Goal: Task Accomplishment & Management: Use online tool/utility

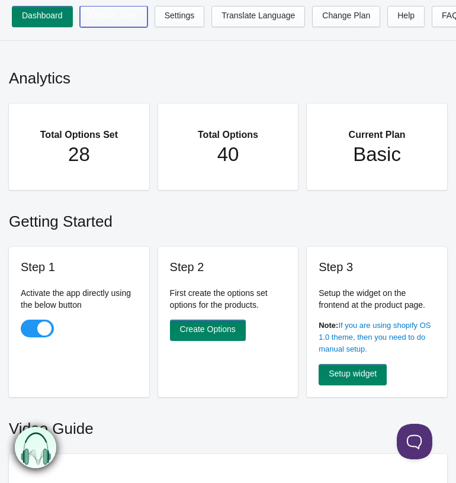
click at [95, 11] on link "Options Sets" at bounding box center [113, 16] width 67 height 21
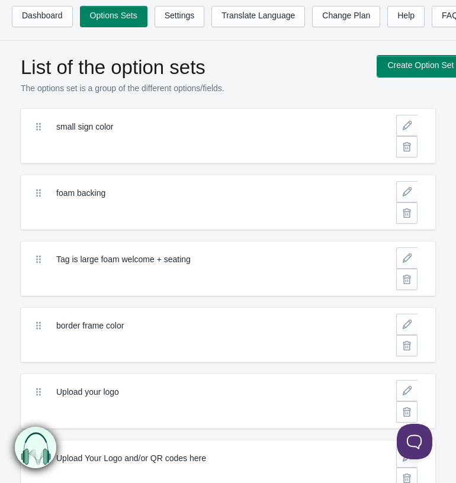
click at [398, 70] on link "Create Option Set" at bounding box center [420, 66] width 86 height 21
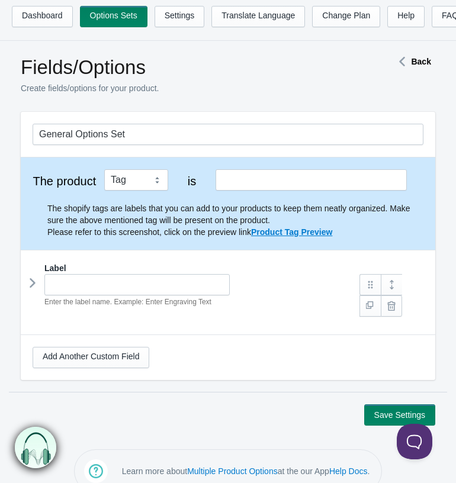
click at [144, 132] on div "General Options Set" at bounding box center [228, 134] width 414 height 45
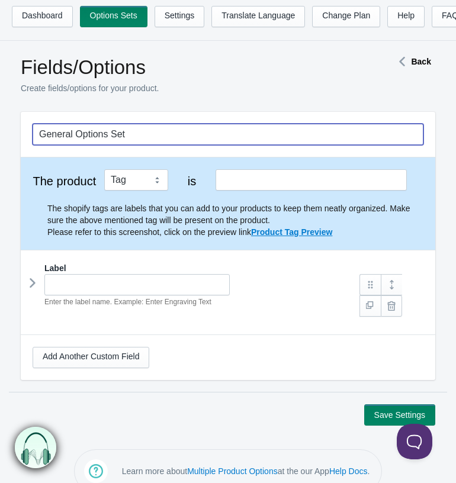
click at [150, 142] on input "General Options Set" at bounding box center [228, 134] width 391 height 21
drag, startPoint x: 150, startPoint y: 142, endPoint x: -38, endPoint y: 123, distance: 189.3
click at [0, 123] on html "Dashboard Options Sets Settings Translate Language Change Plan Help FAQ Hook te…" at bounding box center [228, 241] width 456 height 483
type input "Initials cake topper font"
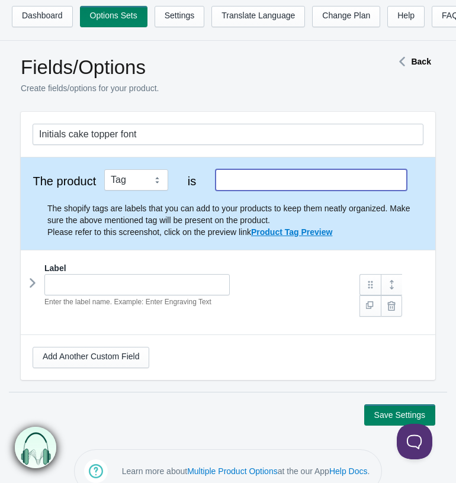
click at [235, 186] on input "text" at bounding box center [310, 179] width 191 height 21
click at [248, 186] on input "Initials Font" at bounding box center [310, 179] width 191 height 21
click at [217, 268] on div "Label Enter the label name. Example: Enter Engraving Text Field Name Input Type" at bounding box center [228, 287] width 414 height 75
type input "Initial Font"
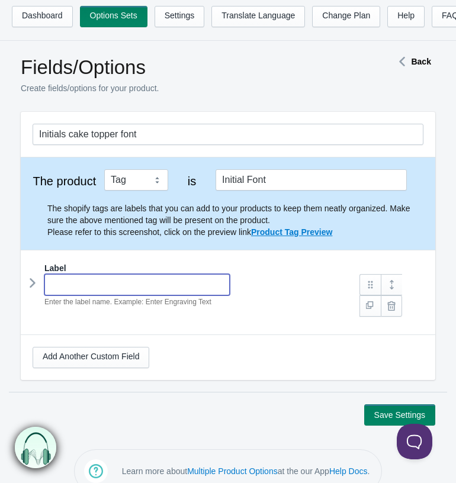
click at [188, 295] on input "text" at bounding box center [136, 284] width 185 height 21
type input "Font Options"
type input "font-options"
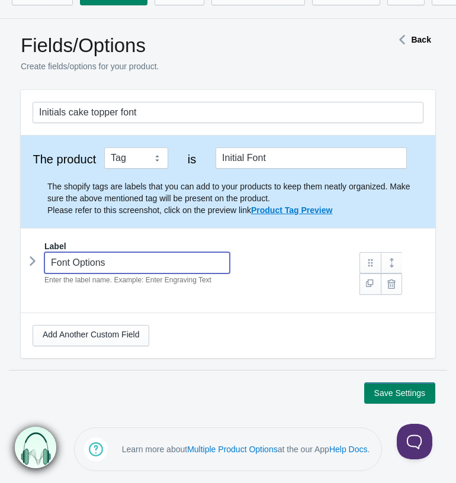
scroll to position [39, 0]
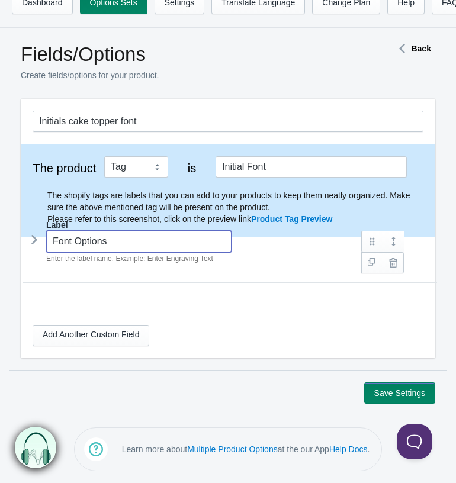
type input "Font Options"
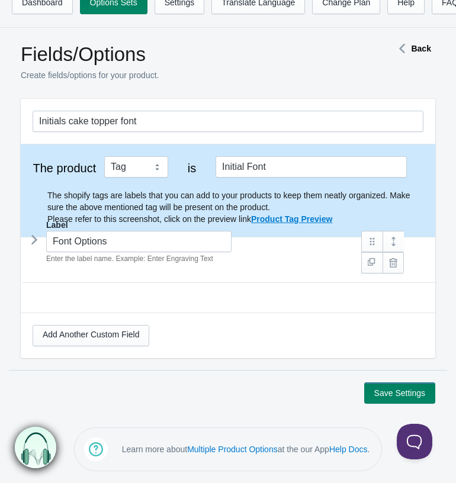
scroll to position [0, 0]
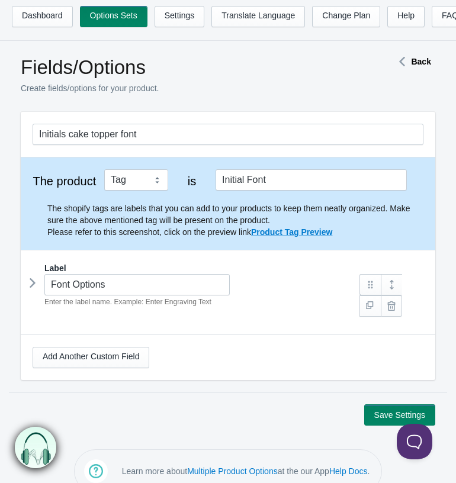
click at [33, 284] on icon at bounding box center [33, 283] width 0 height 18
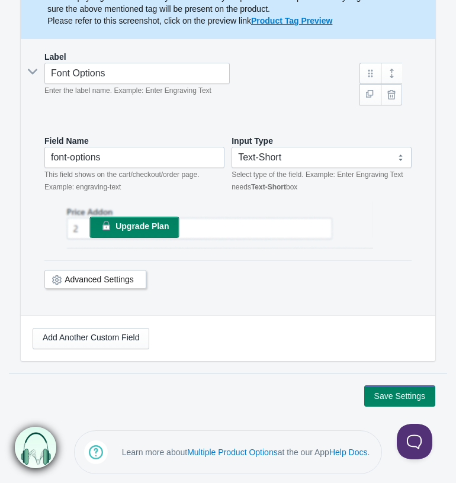
scroll to position [222, 0]
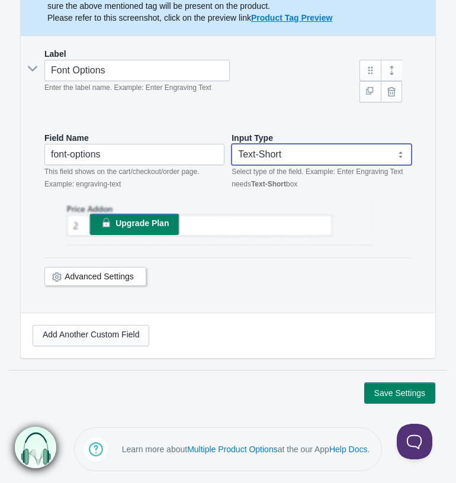
click at [323, 150] on select "Text-Short Text-Long Radio button Drop-down select Image Checkbox Datepicker" at bounding box center [321, 154] width 180 height 21
click at [231, 144] on select "Text-Short Text-Long Radio button Drop-down select Image Checkbox Datepicker" at bounding box center [321, 154] width 180 height 21
click at [110, 281] on link "Advanced Settings" at bounding box center [99, 276] width 69 height 9
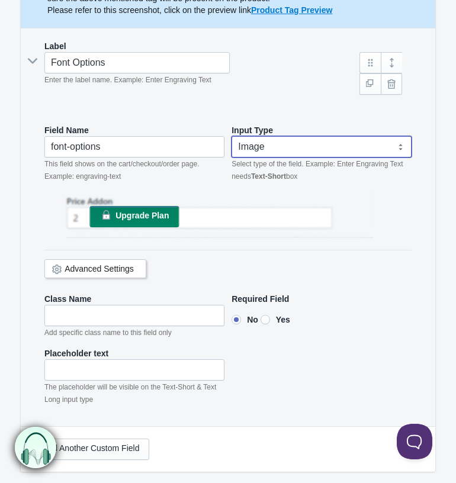
click at [301, 152] on select "Text-Short Text-Long Radio button Drop-down select Image Checkbox Datepicker" at bounding box center [321, 146] width 180 height 21
select select "1"
click at [231, 144] on select "Text-Short Text-Long Radio button Drop-down select Image Checkbox Datepicker" at bounding box center [321, 146] width 180 height 21
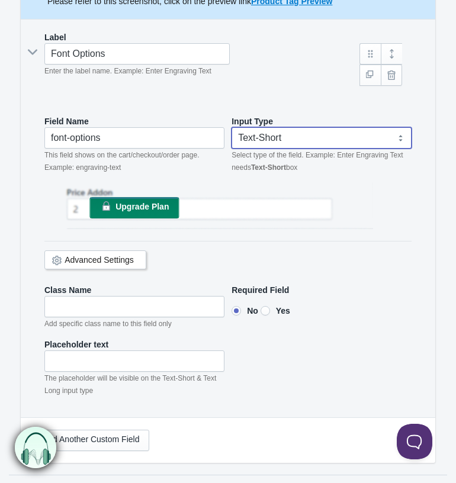
scroll to position [340, 0]
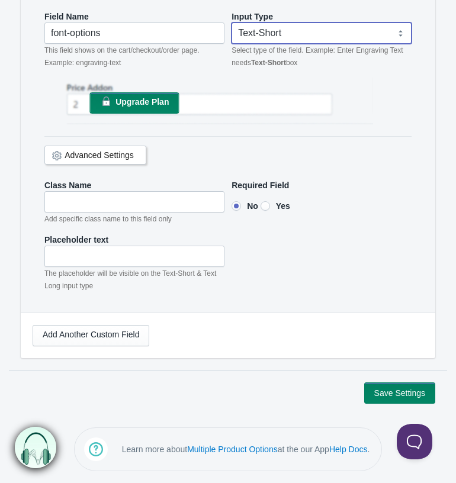
click at [119, 165] on div "Advanced Settings" at bounding box center [95, 155] width 102 height 19
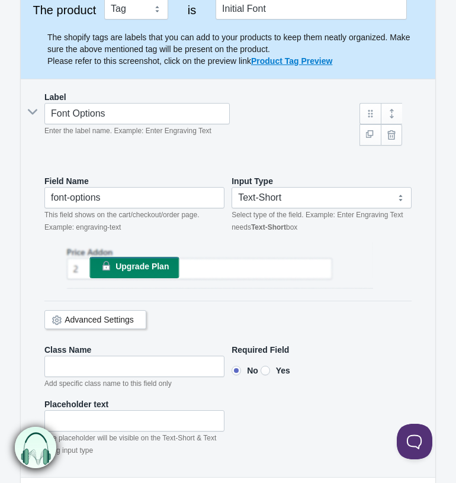
scroll to position [342, 0]
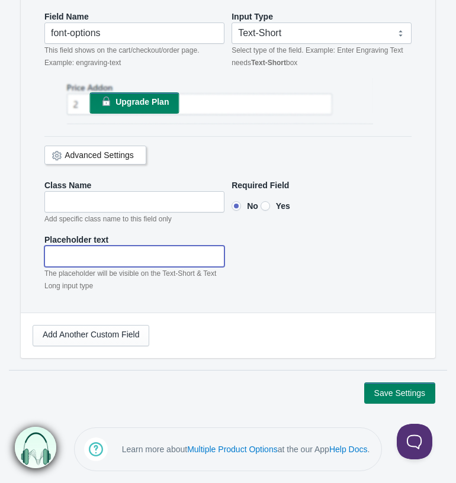
click at [137, 252] on input"] "text" at bounding box center [134, 256] width 180 height 21
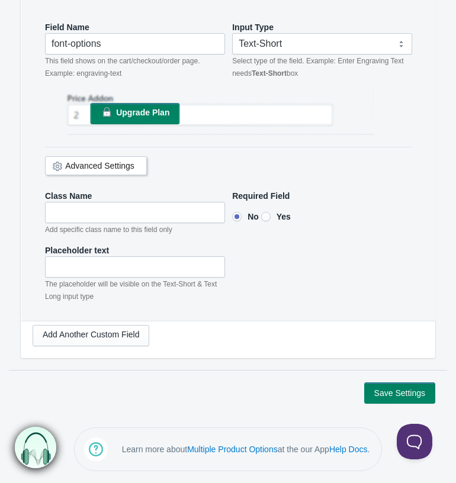
scroll to position [171, 0]
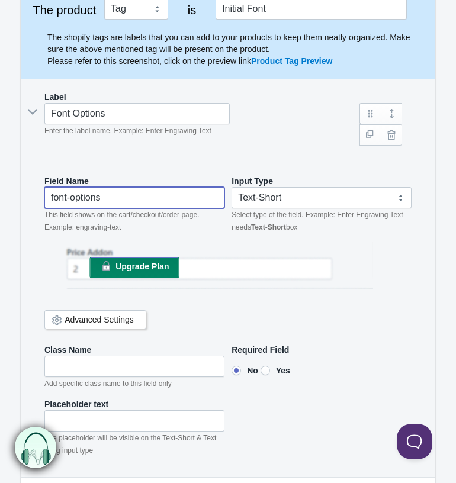
click at [161, 208] on input "font-options" at bounding box center [134, 197] width 180 height 21
click at [396, 146] on link at bounding box center [391, 134] width 21 height 21
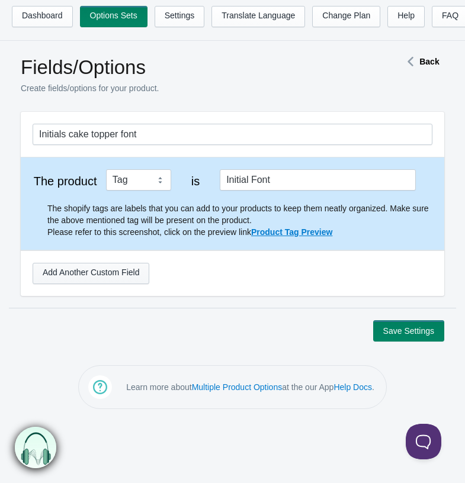
click at [130, 270] on link "Add Another Custom Field" at bounding box center [91, 273] width 117 height 21
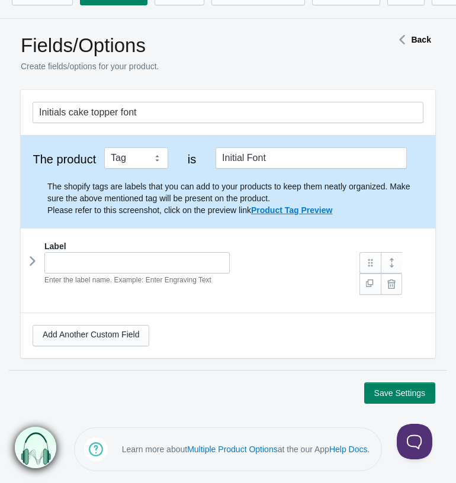
scroll to position [30, 0]
click at [137, 264] on input "text" at bounding box center [136, 262] width 185 height 21
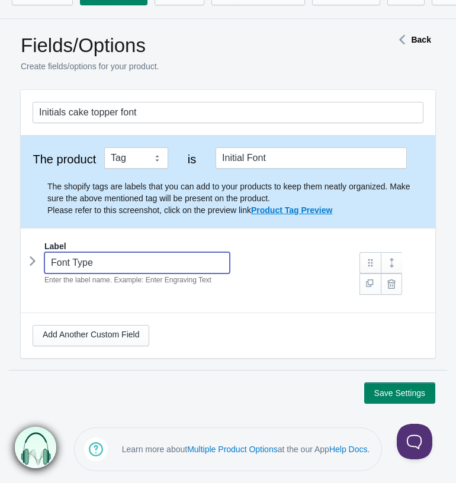
click at [272, 295] on div "Label Font Type Enter the label name. Example: Enter Engraving Text" at bounding box center [228, 271] width 391 height 63
click at [394, 264] on link at bounding box center [391, 262] width 21 height 21
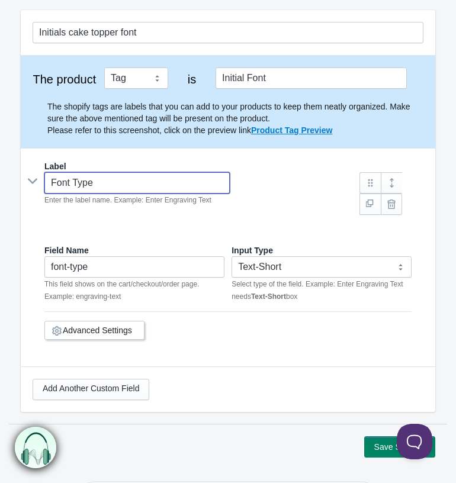
scroll to position [163, 0]
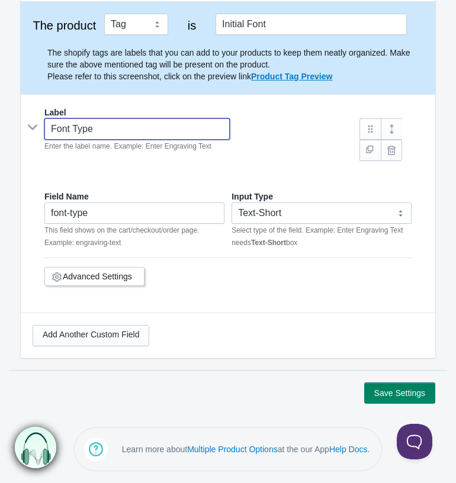
type input "Font Type"
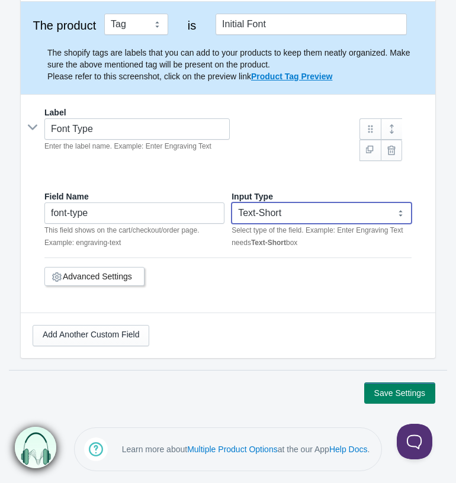
click at [278, 218] on select "Text-Short Text-Long Radio button Drop-down select Image Checkbox Datepicker" at bounding box center [321, 212] width 180 height 21
select select "4"
click at [231, 204] on select "Text-Short Text-Long Radio button Drop-down select Image Checkbox Datepicker" at bounding box center [321, 212] width 180 height 21
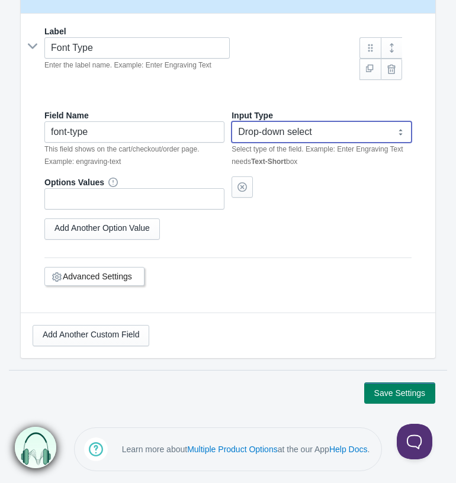
scroll to position [244, 0]
click at [303, 134] on select "Text-Short Text-Long Radio button Drop-down select Image Checkbox Datepicker" at bounding box center [321, 131] width 180 height 21
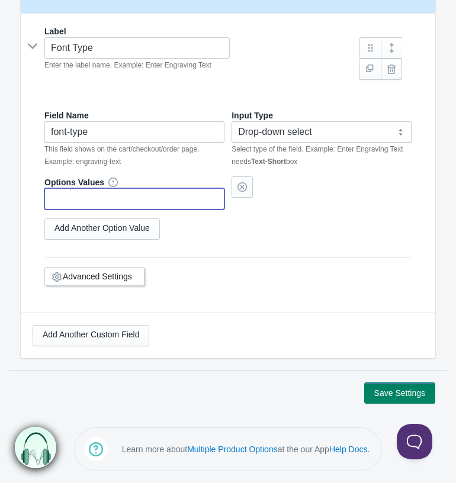
click at [157, 194] on input "text" at bounding box center [134, 198] width 180 height 21
type input "A"
click at [364, 382] on button "Save Settings" at bounding box center [399, 392] width 71 height 21
click at [136, 226] on link "Add Another Option Value" at bounding box center [101, 228] width 115 height 21
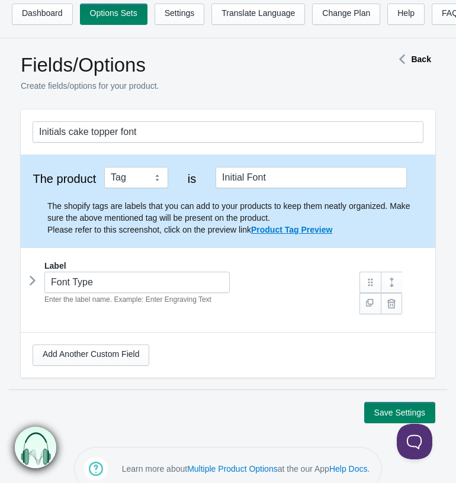
scroll to position [39, 0]
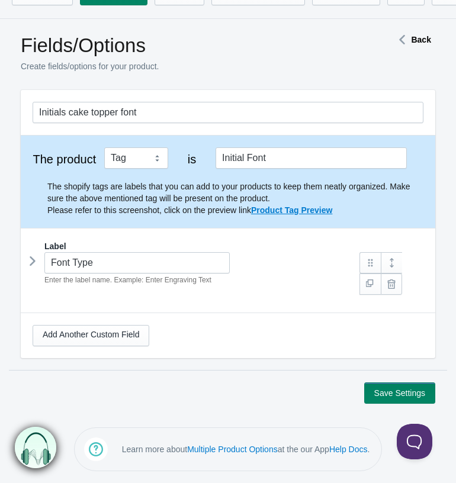
click at [43, 262] on div "Font Type Enter the label name. Example: Enter Engraving Text" at bounding box center [192, 269] width 319 height 34
click at [33, 268] on icon at bounding box center [33, 261] width 0 height 18
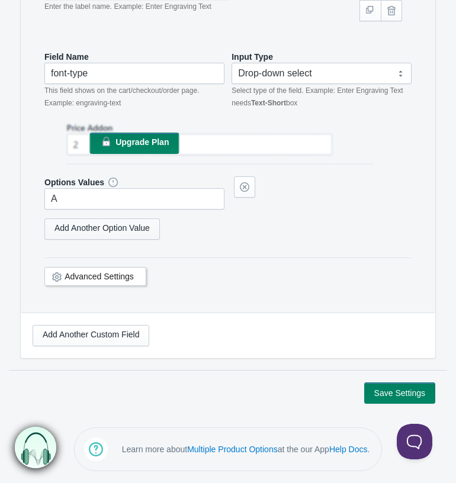
click at [131, 221] on link "Add Another Option Value" at bounding box center [101, 228] width 115 height 21
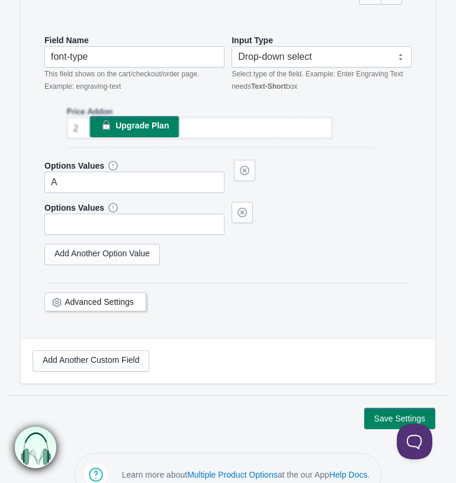
scroll to position [184, 0]
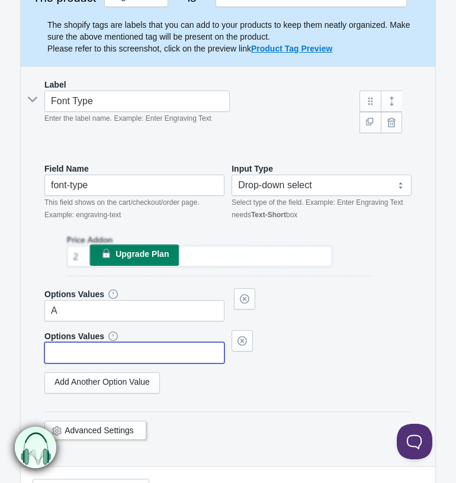
click at [71, 363] on input "text" at bounding box center [134, 352] width 180 height 21
drag, startPoint x: 105, startPoint y: 233, endPoint x: 101, endPoint y: 243, distance: 10.3
type input "B"
click at [89, 394] on link "Add Another Option Value" at bounding box center [101, 382] width 115 height 21
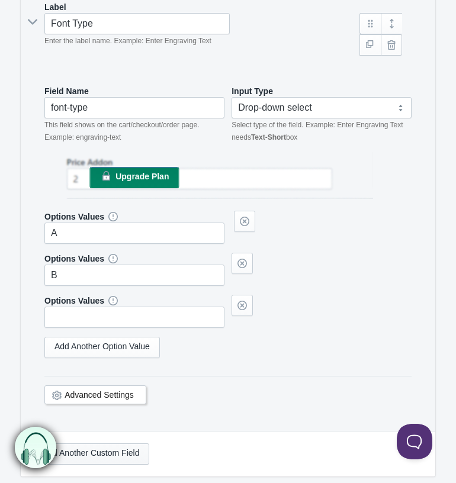
scroll to position [361, 0]
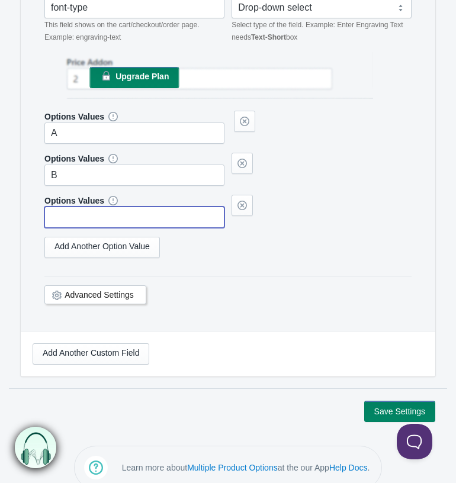
click at [106, 228] on input "text" at bounding box center [134, 217] width 180 height 21
click at [92, 258] on link "Add Another Option Value" at bounding box center [101, 247] width 115 height 21
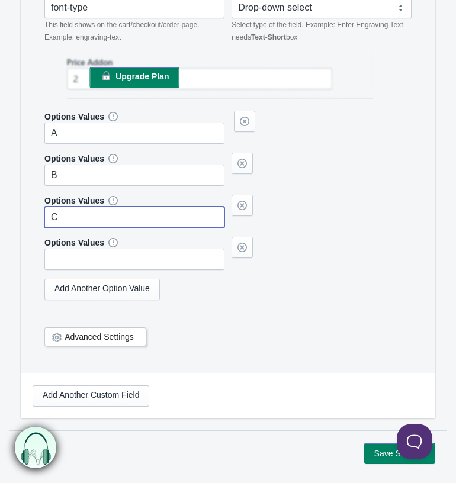
type input "C"
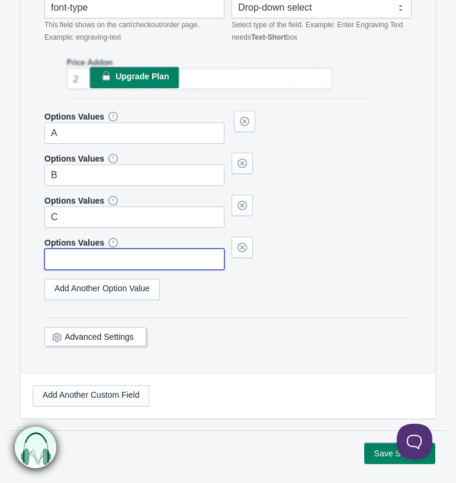
click at [128, 270] on input "text" at bounding box center [134, 259] width 180 height 21
click at [115, 300] on link "Add Another Option Value" at bounding box center [101, 289] width 115 height 21
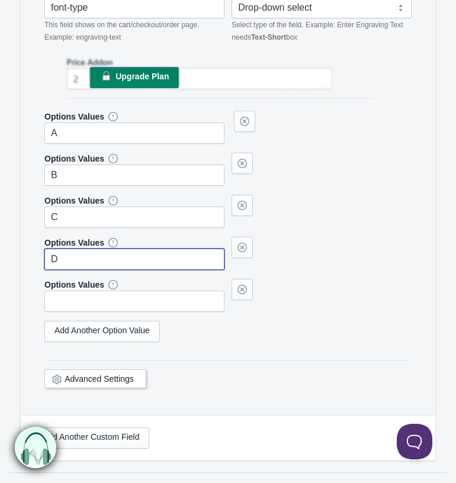
type input "D"
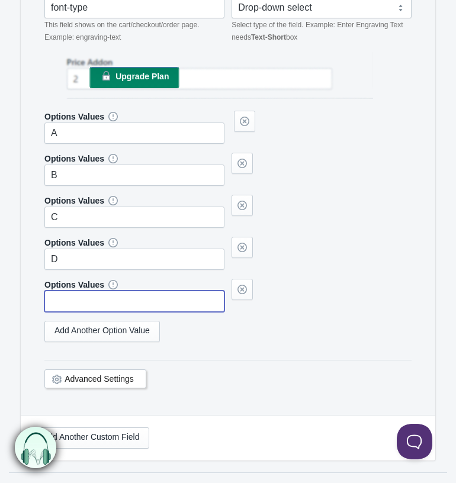
click at [104, 312] on input "text" at bounding box center [134, 301] width 180 height 21
click at [100, 342] on link "Add Another Option Value" at bounding box center [101, 331] width 115 height 21
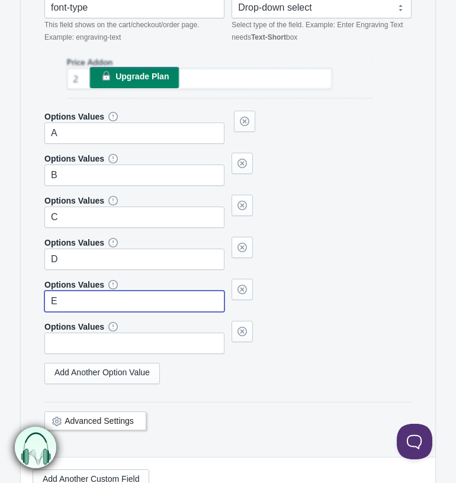
type input "E"
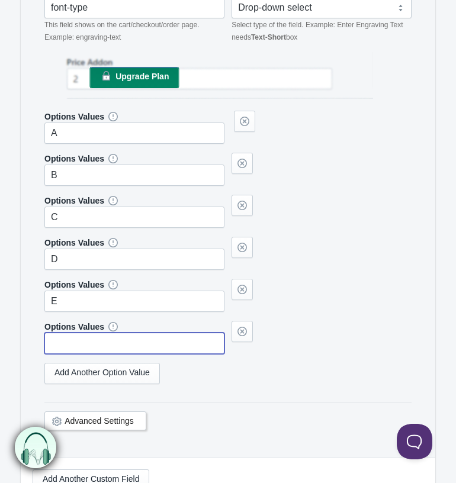
click at [89, 354] on input "text" at bounding box center [134, 343] width 180 height 21
click at [81, 384] on link "Add Another Option Value" at bounding box center [101, 373] width 115 height 21
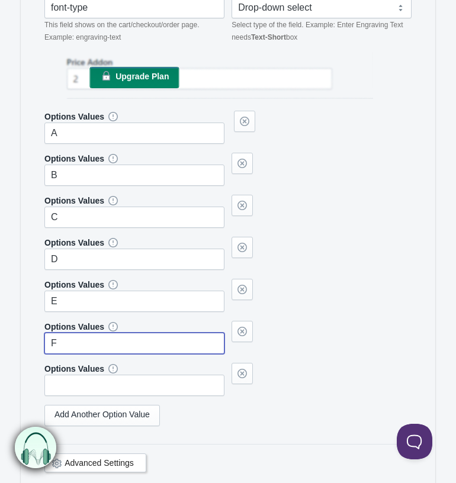
type input "F"
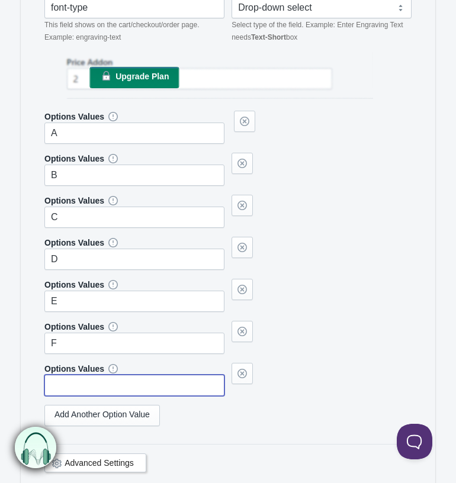
click at [86, 396] on input "text" at bounding box center [134, 385] width 180 height 21
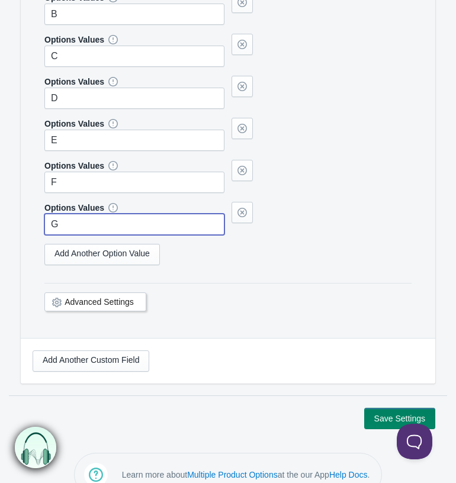
scroll to position [564, 0]
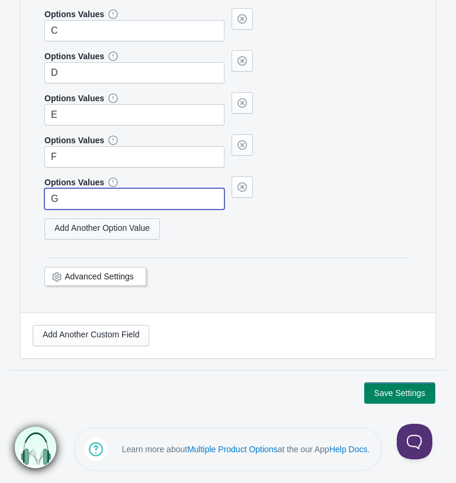
click at [89, 229] on link "Add Another Option Value" at bounding box center [101, 228] width 115 height 21
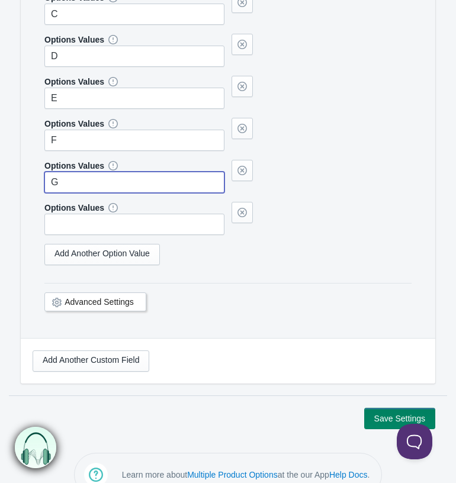
type input "G"
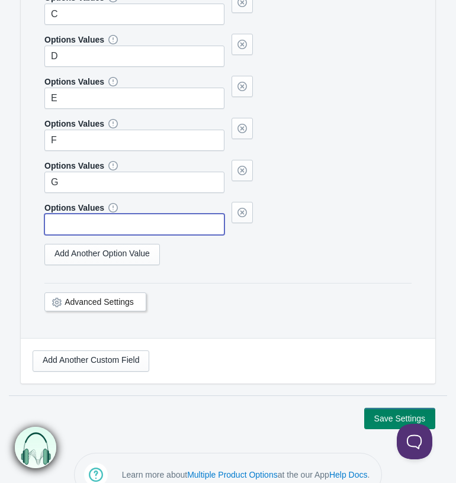
click at [112, 235] on input "text" at bounding box center [134, 224] width 180 height 21
click at [107, 265] on link "Add Another Option Value" at bounding box center [101, 254] width 115 height 21
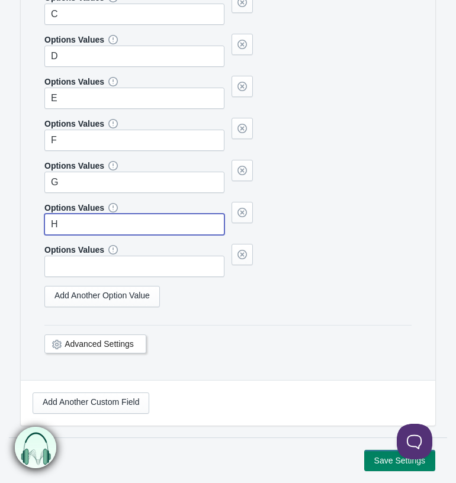
type input "H"
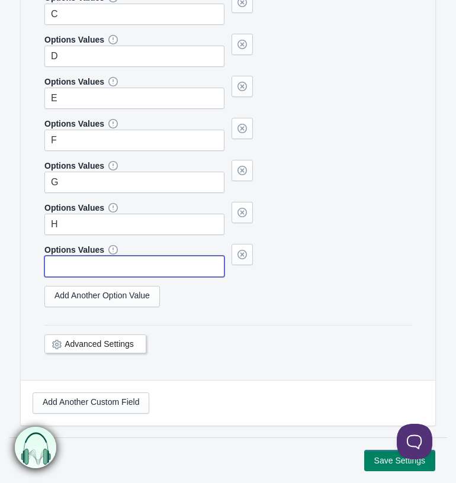
click at [94, 277] on input "text" at bounding box center [134, 266] width 180 height 21
click at [98, 307] on link "Add Another Option Value" at bounding box center [101, 296] width 115 height 21
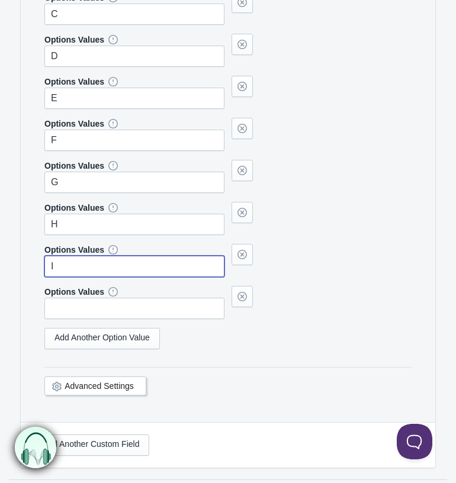
type input "I"
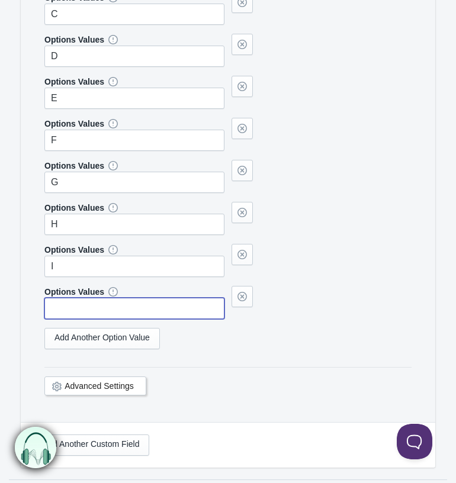
click at [115, 319] on input "text" at bounding box center [134, 308] width 180 height 21
click at [104, 349] on link "Add Another Option Value" at bounding box center [101, 338] width 115 height 21
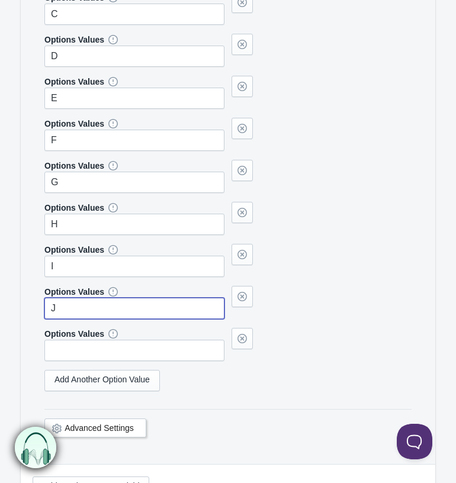
type input "J"
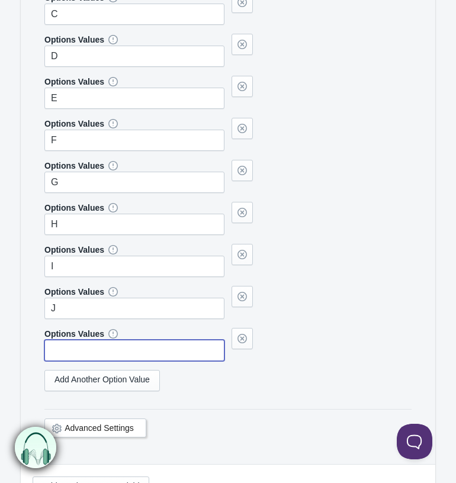
click at [128, 361] on input "text" at bounding box center [134, 350] width 180 height 21
click at [105, 391] on link "Add Another Option Value" at bounding box center [101, 380] width 115 height 21
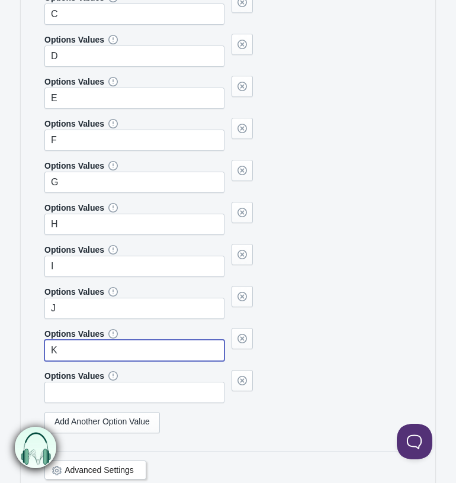
type input "K"
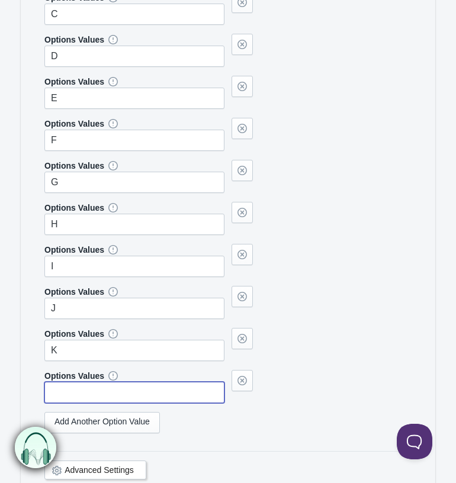
click at [106, 403] on input "text" at bounding box center [134, 392] width 180 height 21
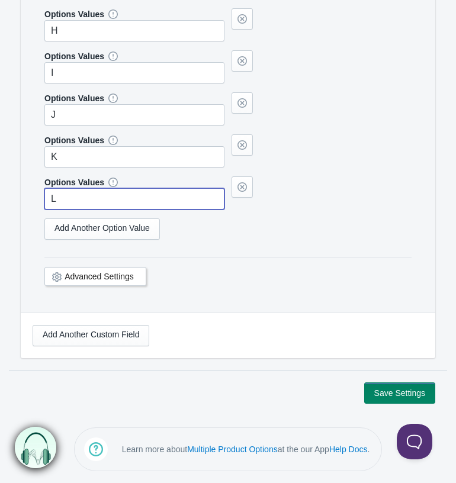
scroll to position [604, 0]
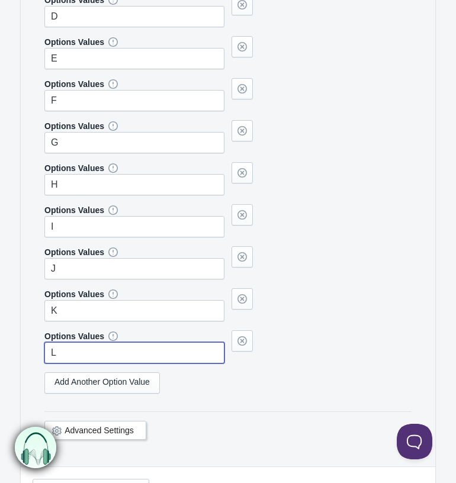
type input "L"
click at [98, 394] on link "Add Another Option Value" at bounding box center [101, 382] width 115 height 21
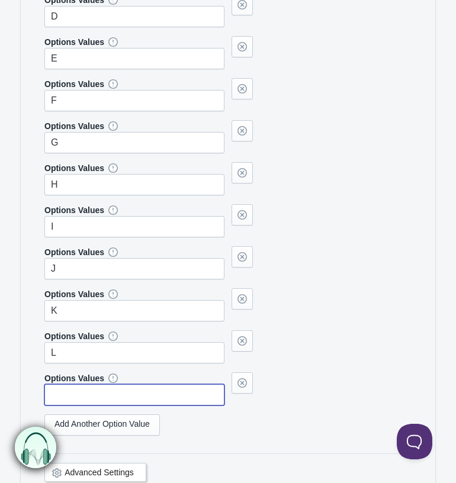
click at [112, 406] on input "text" at bounding box center [134, 394] width 180 height 21
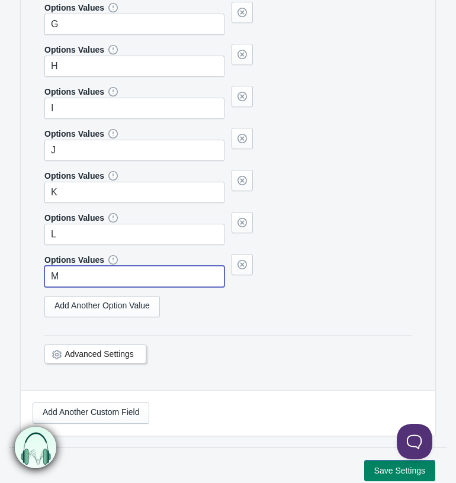
drag, startPoint x: 98, startPoint y: 330, endPoint x: 101, endPoint y: 339, distance: 9.9
type input "M"
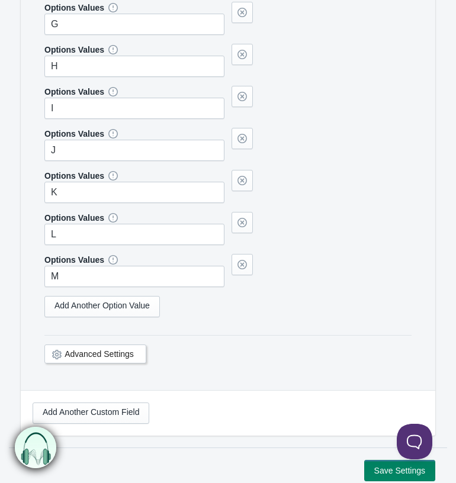
scroll to position [646, 0]
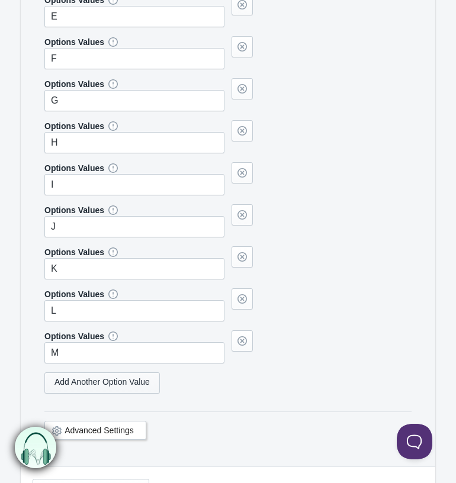
click at [89, 394] on link "Add Another Option Value" at bounding box center [101, 382] width 115 height 21
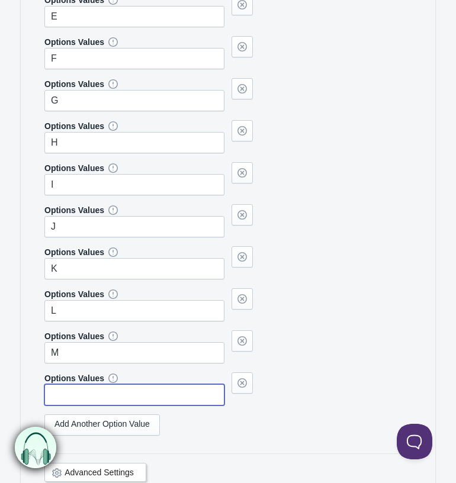
click at [99, 406] on input "text" at bounding box center [134, 394] width 180 height 21
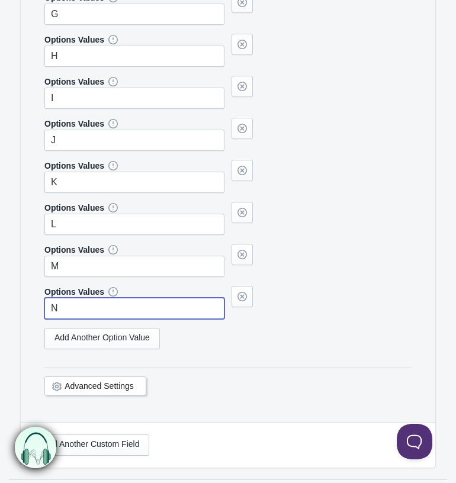
scroll to position [858, 0]
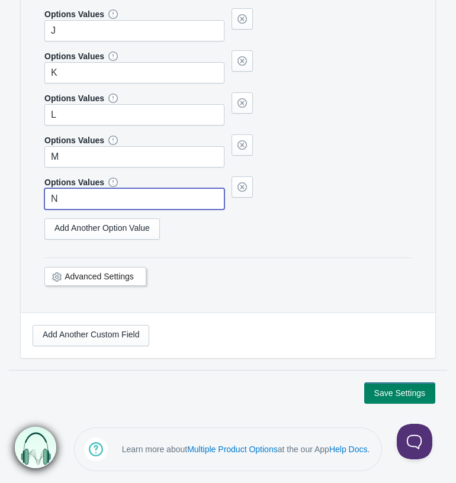
type input "N"
click at [410, 397] on button "Save Settings" at bounding box center [399, 392] width 71 height 21
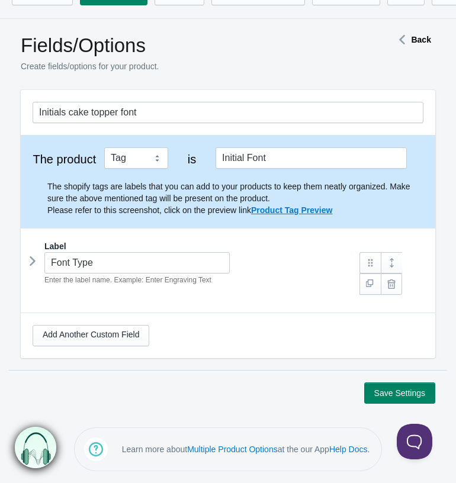
scroll to position [39, 0]
click at [414, 392] on button "Save Settings" at bounding box center [399, 392] width 71 height 21
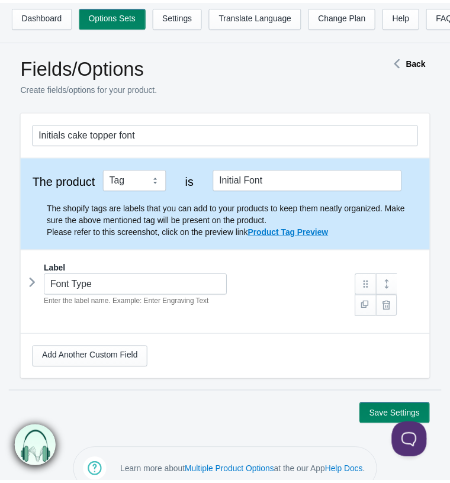
scroll to position [39, 0]
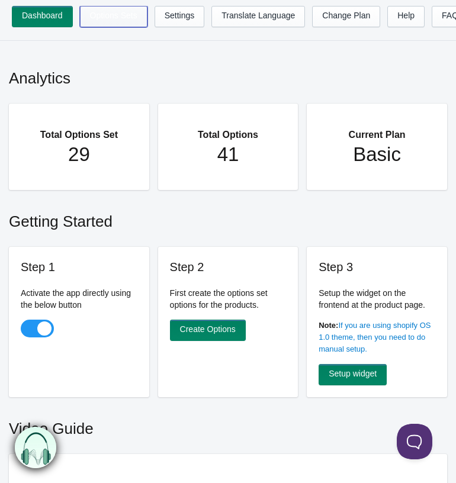
click at [129, 21] on link "Options Sets" at bounding box center [113, 16] width 67 height 21
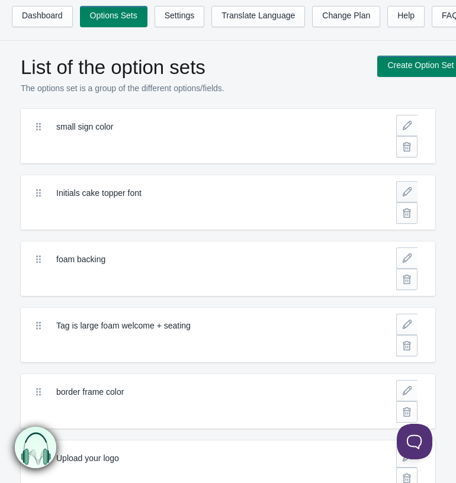
click at [406, 199] on link at bounding box center [406, 191] width 21 height 21
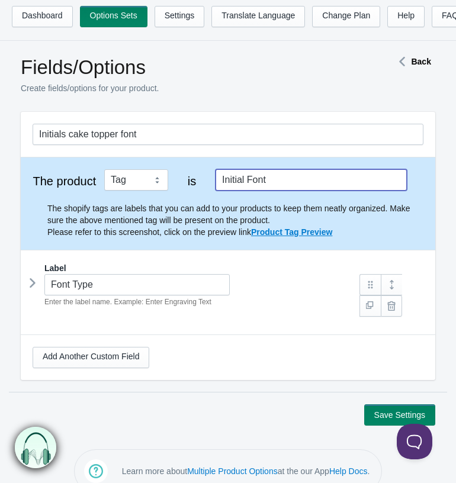
click at [305, 191] on input "Initial Font" at bounding box center [310, 179] width 191 height 21
drag, startPoint x: 305, startPoint y: 191, endPoint x: 194, endPoint y: 172, distance: 113.4
click at [194, 172] on div "The product Tag Vendor Type URL Handle All Products is Initial Font The shopify…" at bounding box center [228, 203] width 414 height 92
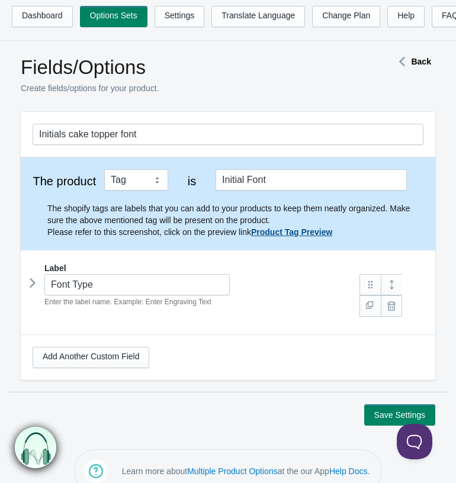
click at [311, 237] on link "Product Tag Preview" at bounding box center [291, 231] width 81 height 9
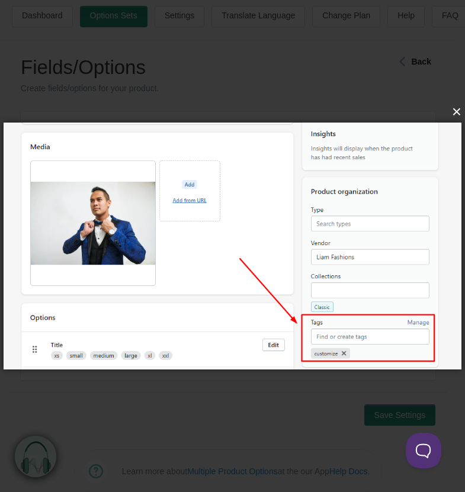
click at [454, 111] on button "×" at bounding box center [236, 112] width 458 height 26
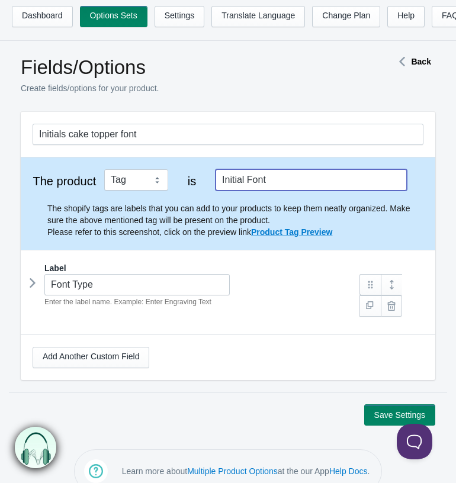
click at [299, 175] on input "Initial Font" at bounding box center [310, 179] width 191 height 21
drag, startPoint x: 202, startPoint y: 167, endPoint x: 112, endPoint y: 157, distance: 90.5
click at [112, 157] on div "Initials cake topper font The product Tag Vendor Type URL Handle All Products i…" at bounding box center [228, 246] width 414 height 268
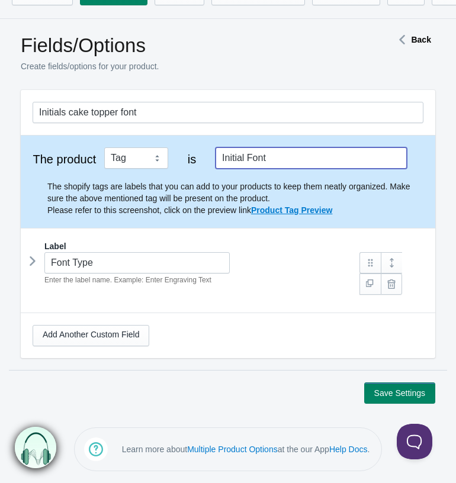
click at [298, 147] on input "Initial Font" at bounding box center [310, 157] width 191 height 21
drag, startPoint x: 297, startPoint y: 153, endPoint x: 171, endPoint y: 117, distance: 131.0
click at [171, 117] on div "Initials cake topper font The product Tag Vendor Type URL Handle All Products i…" at bounding box center [228, 224] width 414 height 268
type input "initials"
click at [364, 382] on button "Save Settings" at bounding box center [399, 392] width 71 height 21
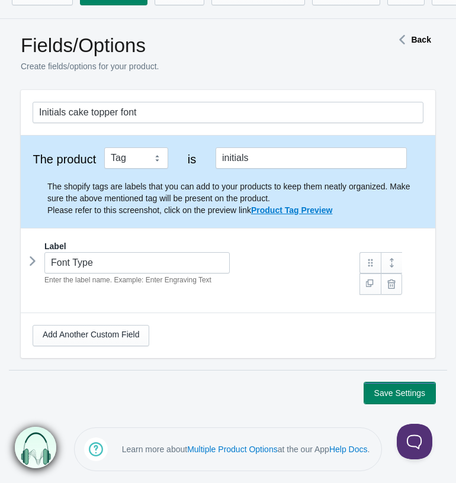
click at [379, 390] on button "Save Settings" at bounding box center [399, 392] width 71 height 21
click at [388, 387] on button "Save Settings" at bounding box center [399, 392] width 71 height 21
